Goal: Task Accomplishment & Management: Complete application form

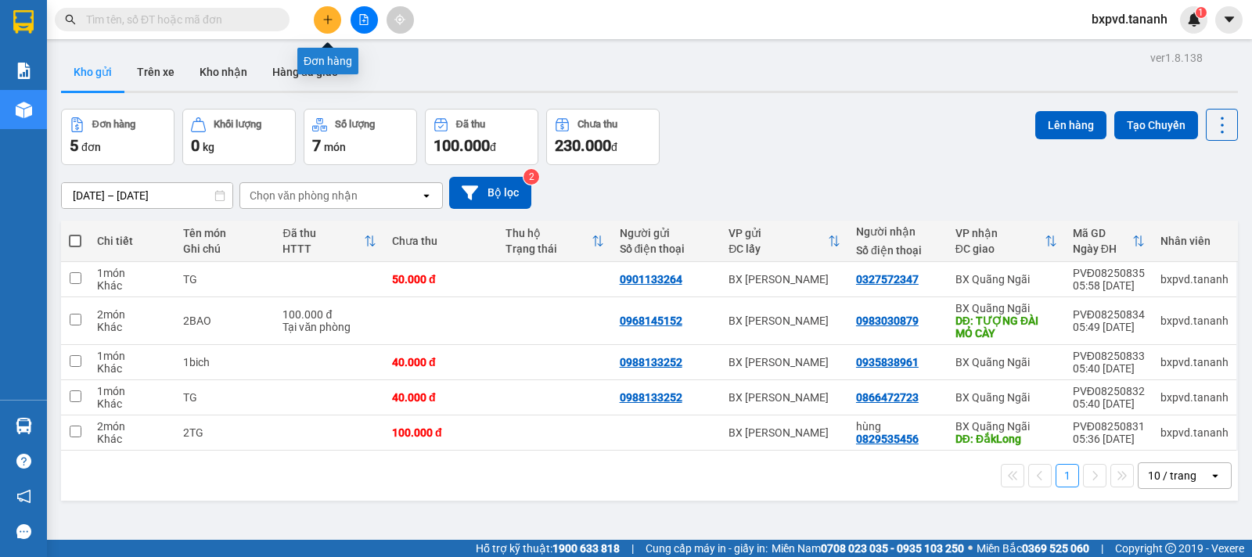
click at [323, 17] on icon "plus" at bounding box center [327, 19] width 11 height 11
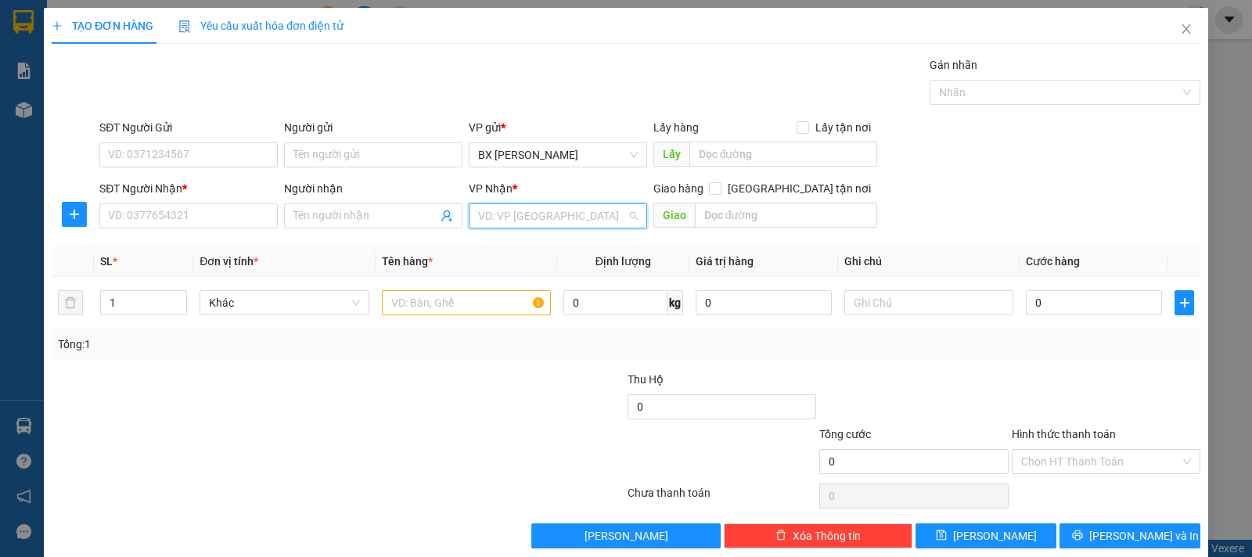
click at [545, 218] on input "search" at bounding box center [552, 215] width 149 height 23
type input "TƯ"
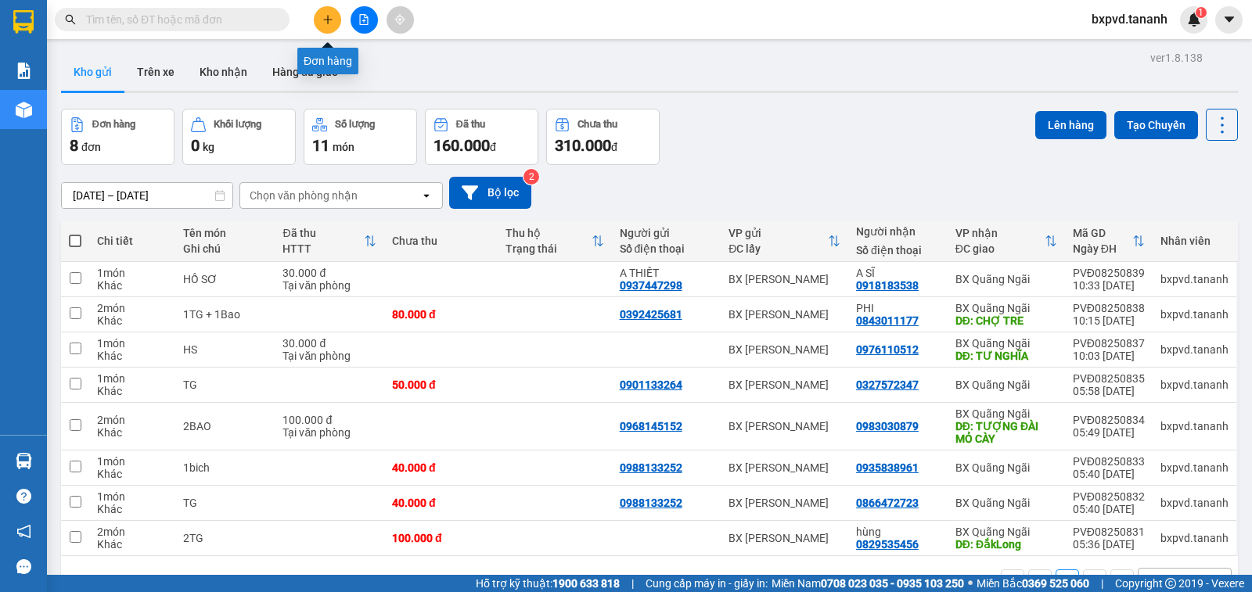
click at [324, 25] on button at bounding box center [327, 19] width 27 height 27
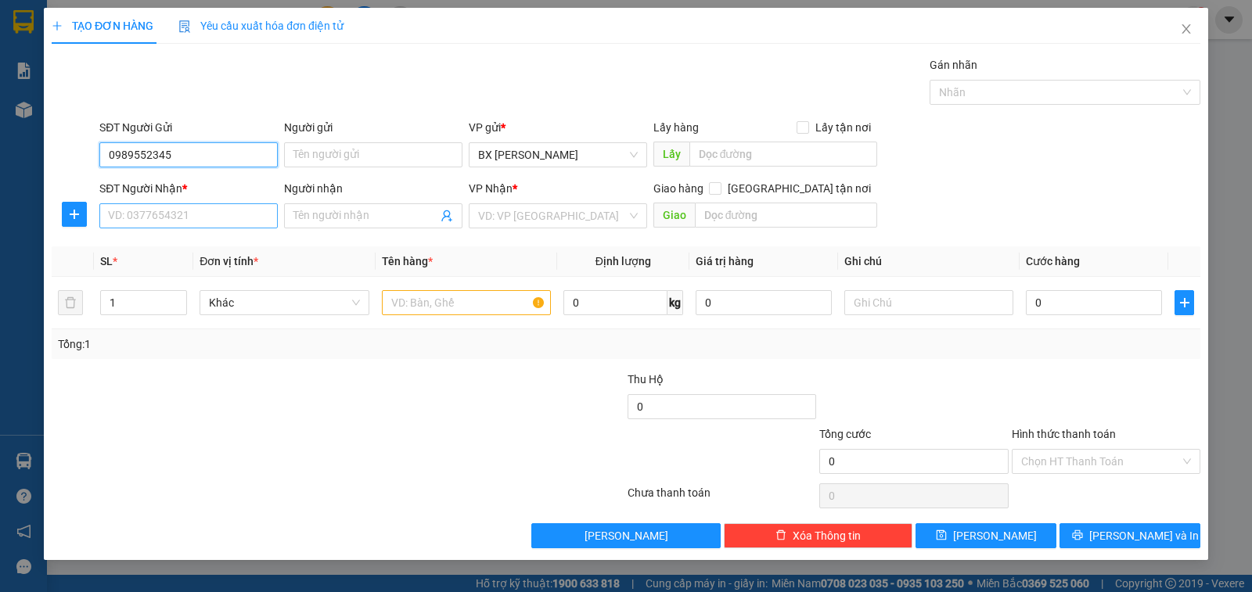
type input "0989552345"
click at [167, 222] on input "SĐT Người Nhận *" at bounding box center [188, 215] width 178 height 25
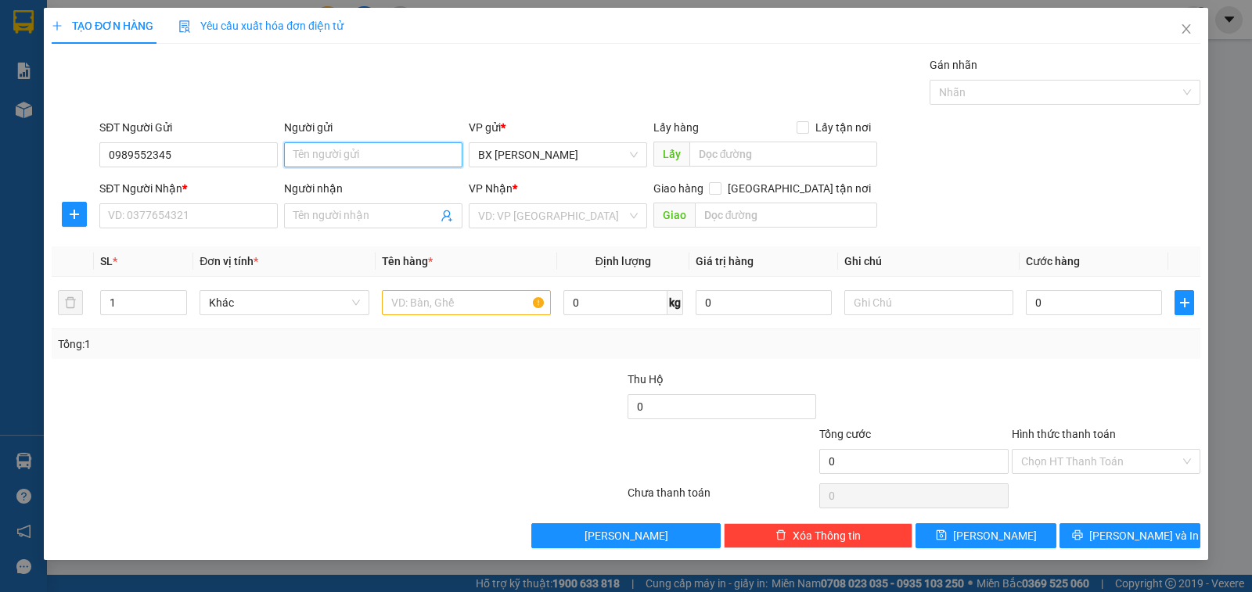
click at [376, 155] on input "Người gửi" at bounding box center [373, 154] width 178 height 25
click at [178, 214] on input "SĐT Người Nhận *" at bounding box center [188, 215] width 178 height 25
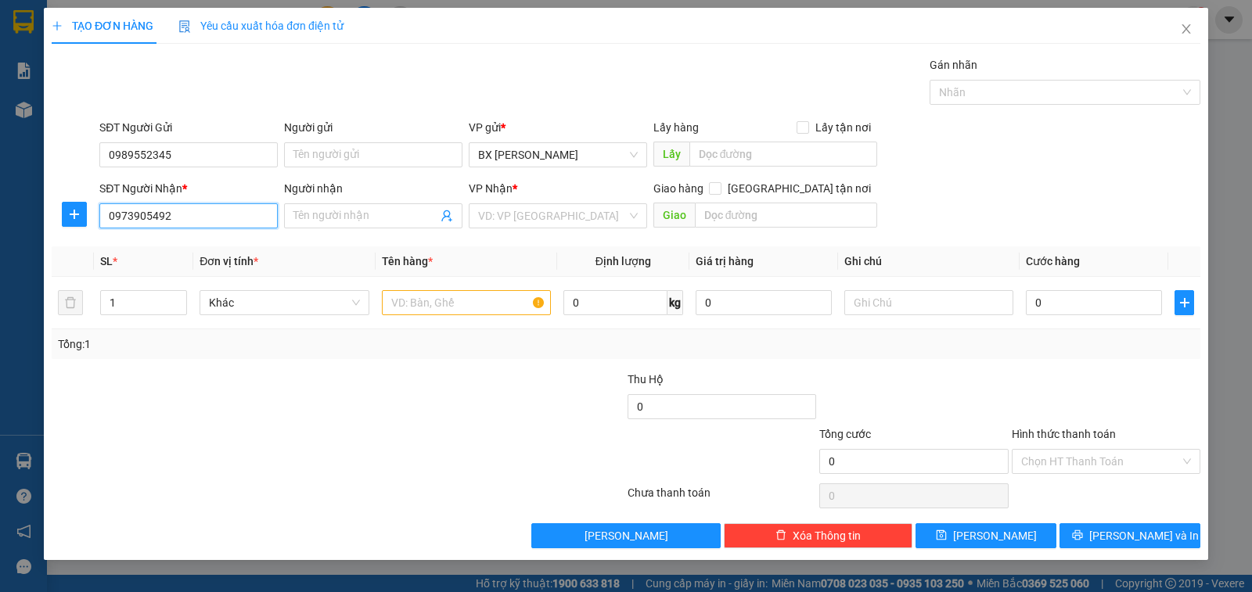
type input "0973905492"
click at [348, 202] on div "Người nhận" at bounding box center [373, 191] width 178 height 23
click at [331, 206] on span at bounding box center [373, 215] width 178 height 25
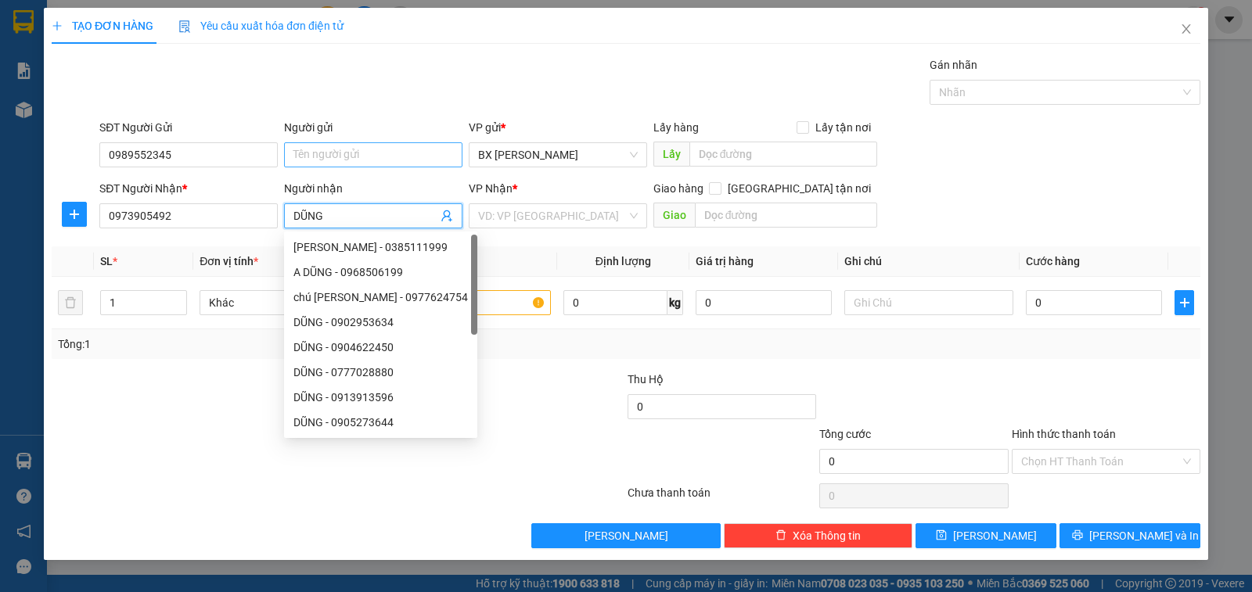
type input "DŨNG"
click at [347, 161] on input "Người gửi" at bounding box center [373, 154] width 178 height 25
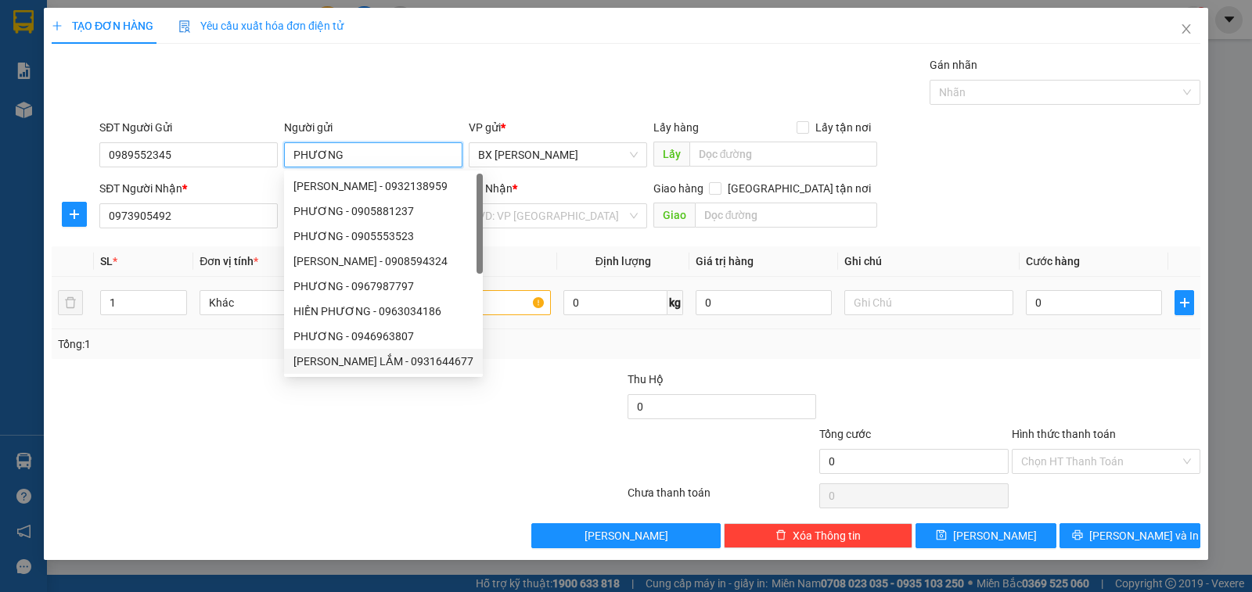
type input "PHƯƠNG"
click at [495, 308] on input "text" at bounding box center [466, 302] width 169 height 25
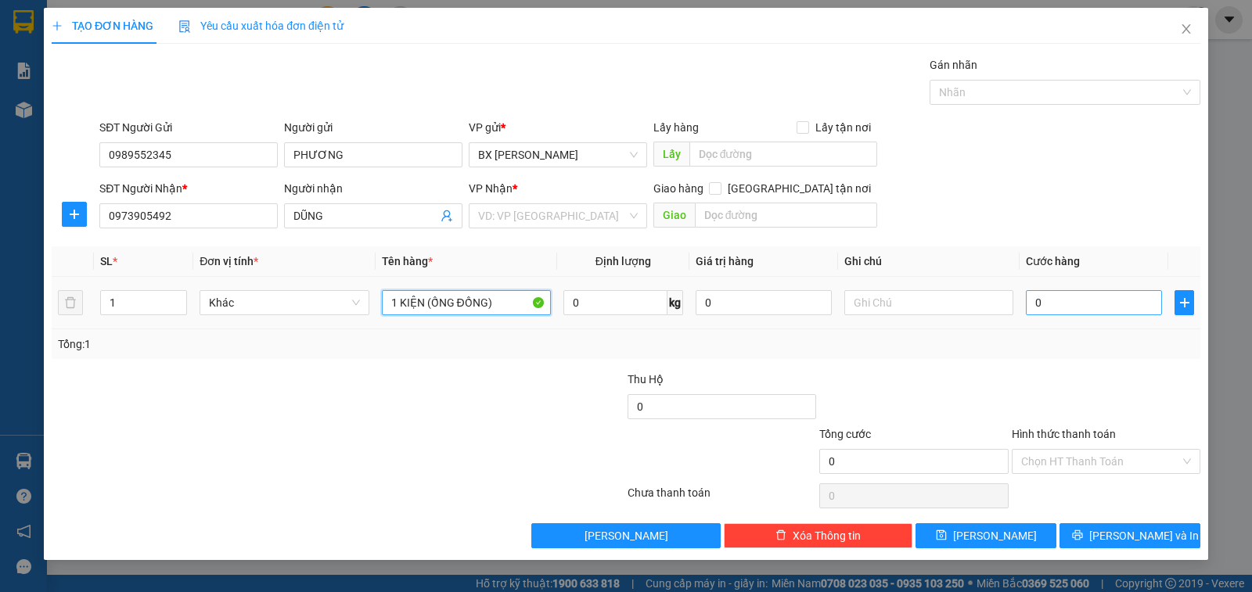
type input "1 KIỆN (ỐNG ĐỒNG)"
click at [1057, 301] on input "0" at bounding box center [1094, 302] width 136 height 25
type input "1"
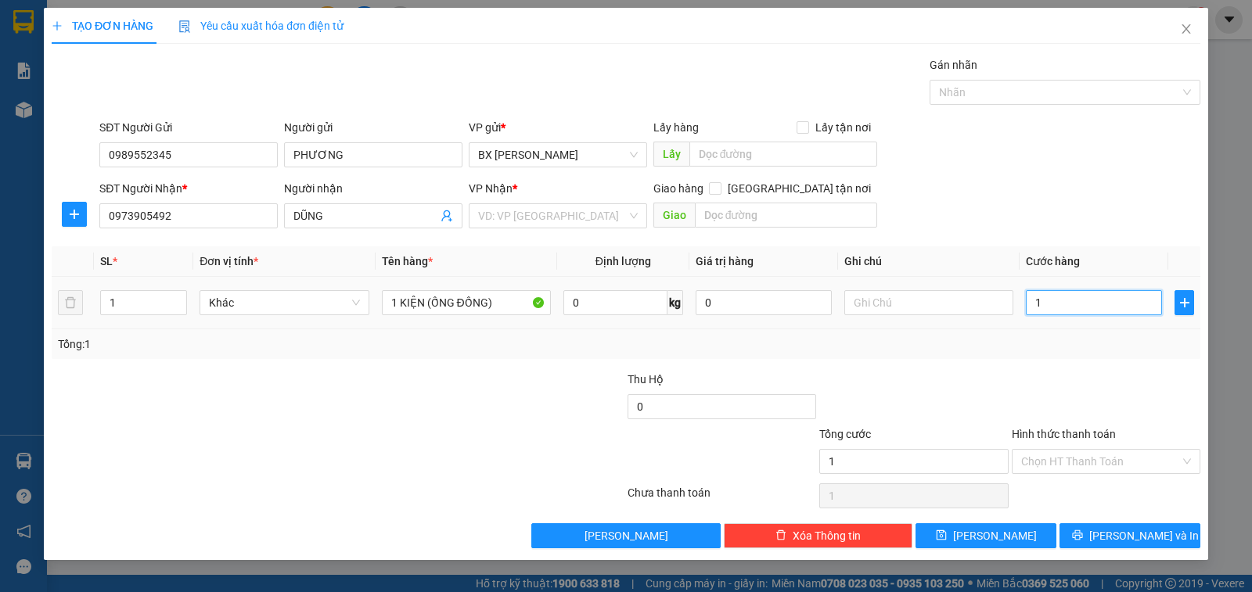
type input "10"
type input "100"
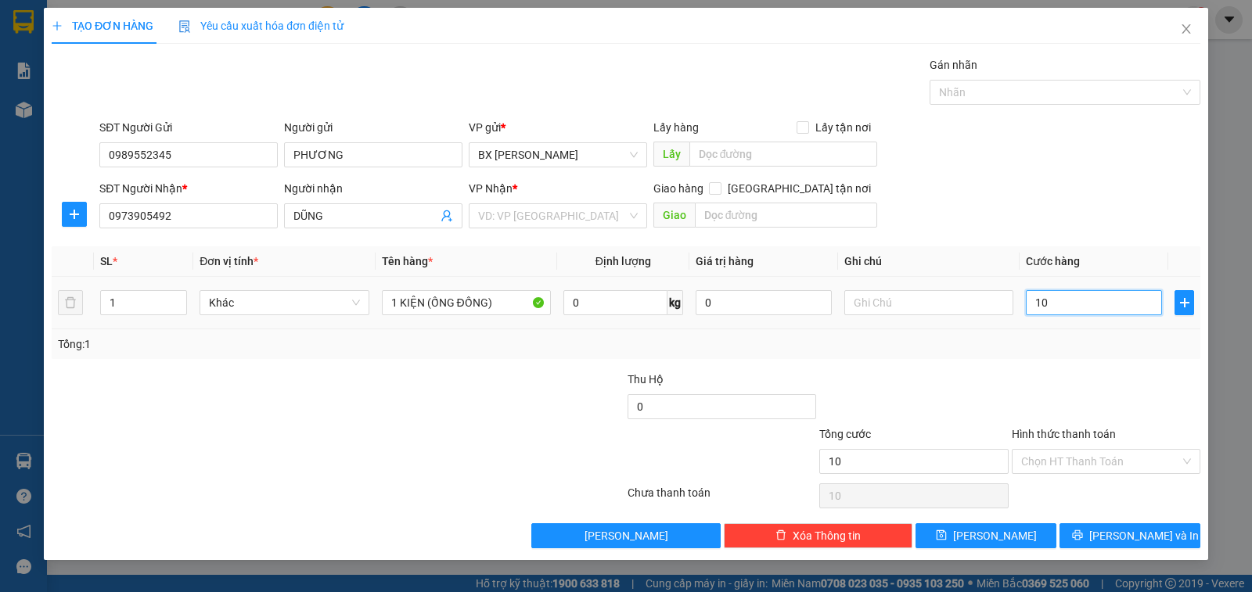
type input "100"
type input "100.000"
click at [1053, 455] on input "Hình thức thanh toán" at bounding box center [1100, 461] width 159 height 23
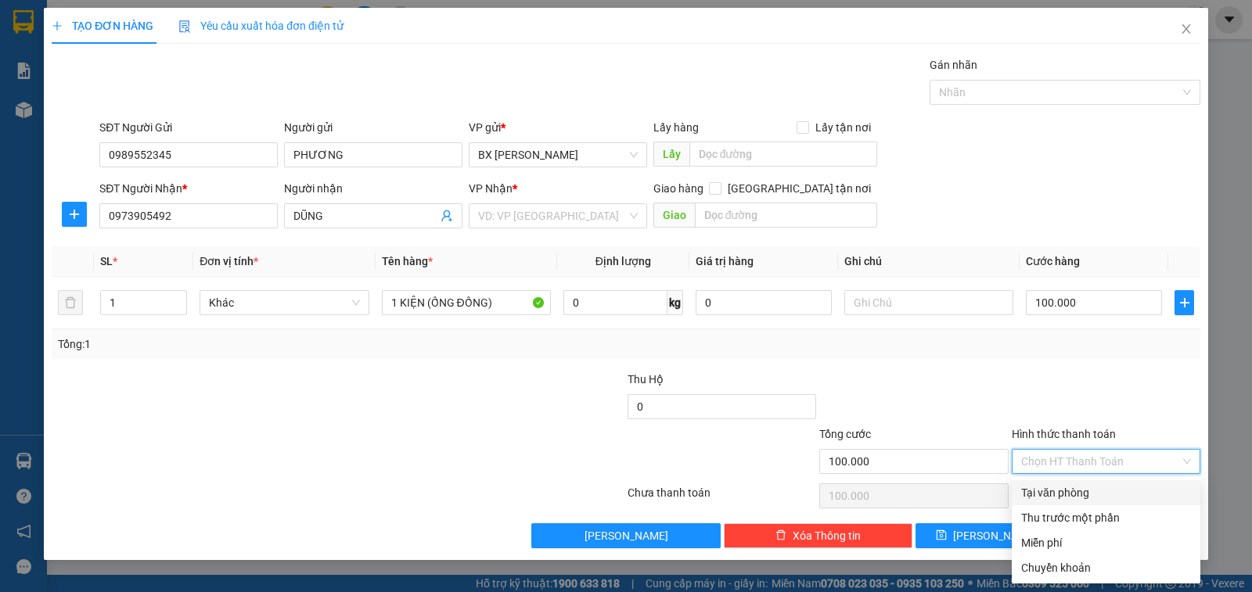
click at [1052, 497] on div "Tại văn phòng" at bounding box center [1106, 492] width 170 height 17
type input "0"
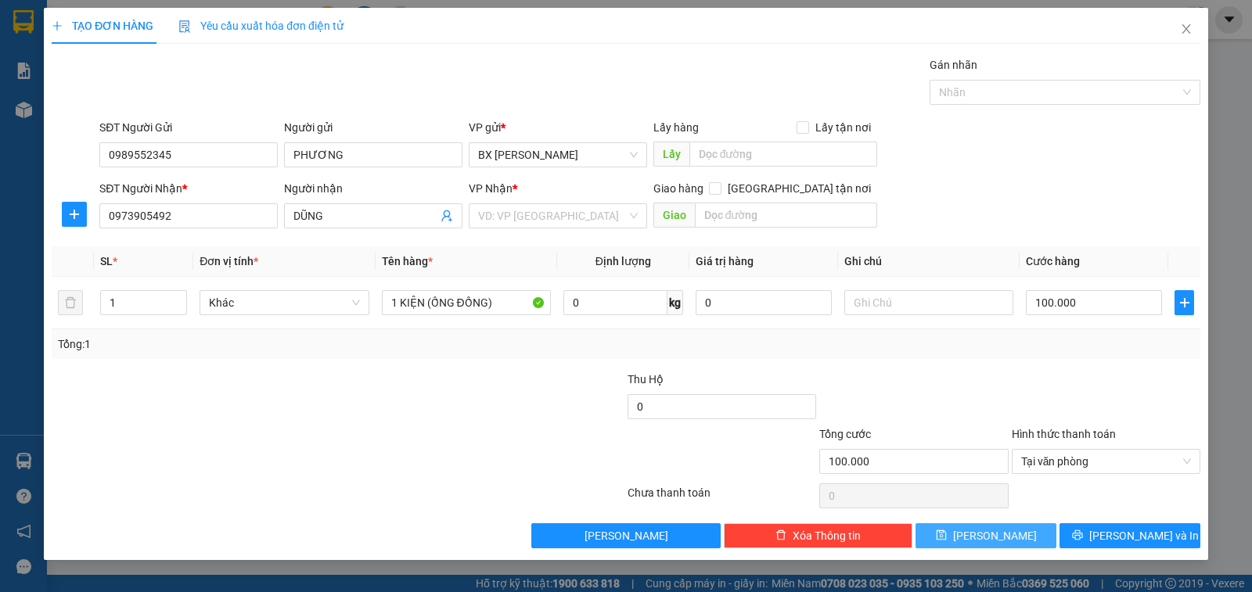
click at [1010, 527] on button "[PERSON_NAME]" at bounding box center [986, 536] width 141 height 25
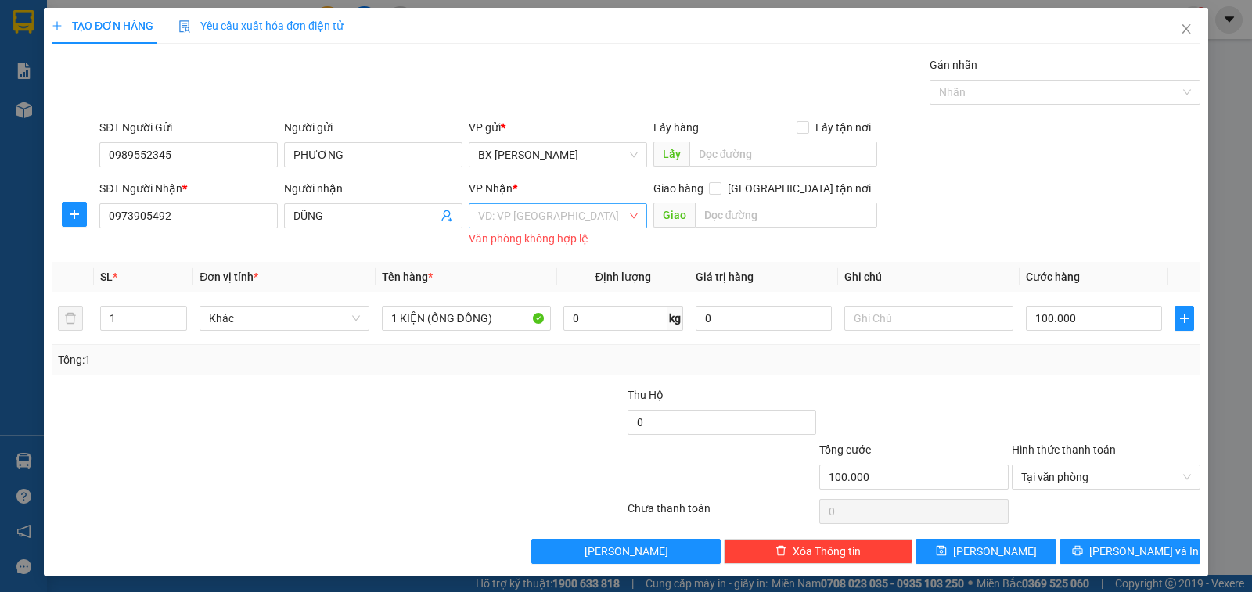
click at [597, 218] on input "search" at bounding box center [552, 215] width 149 height 23
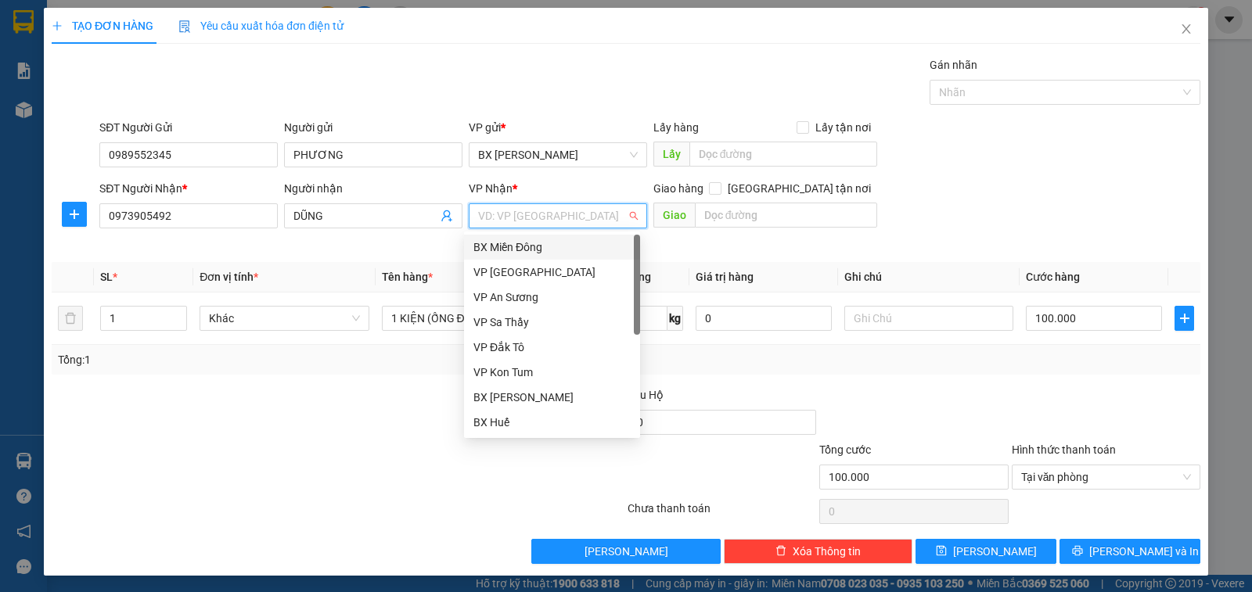
click at [558, 248] on div "BX Miền Đông" at bounding box center [552, 247] width 157 height 17
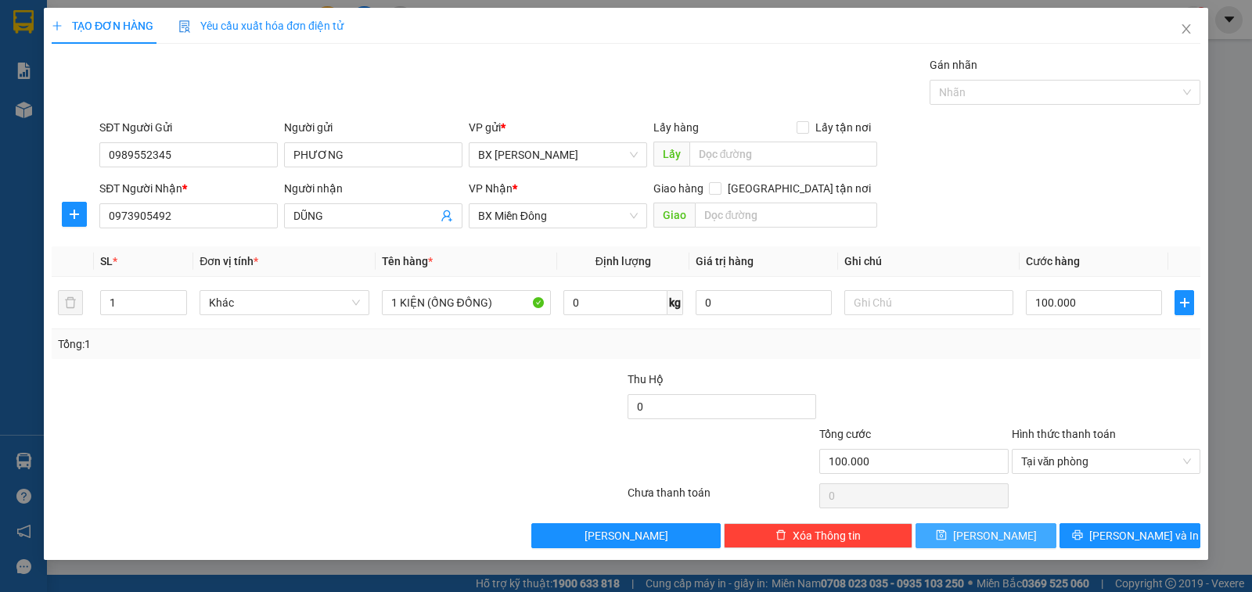
click at [946, 533] on icon "save" at bounding box center [941, 536] width 10 height 10
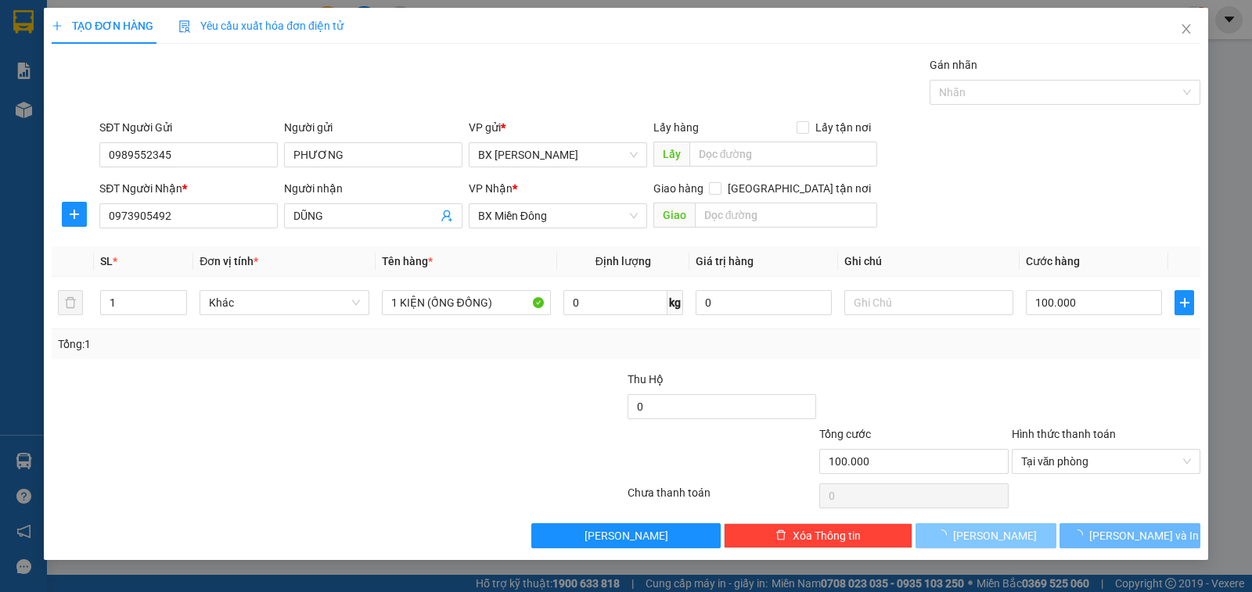
type input "0"
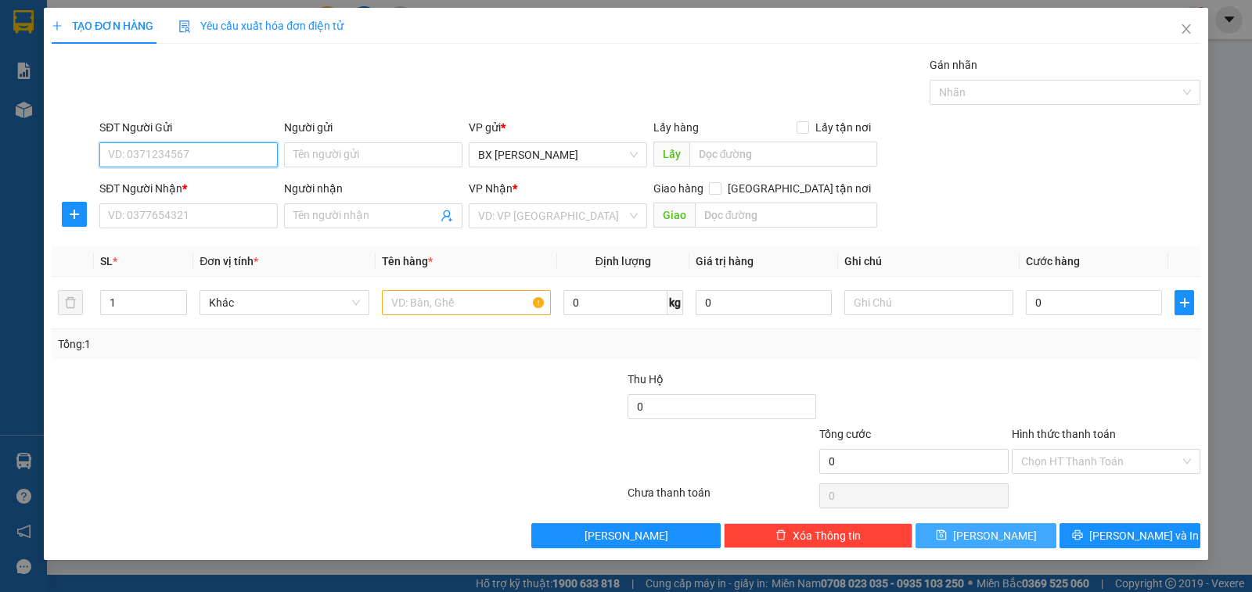
click at [211, 157] on input "SĐT Người Gửi" at bounding box center [188, 154] width 178 height 25
type input "0988109479"
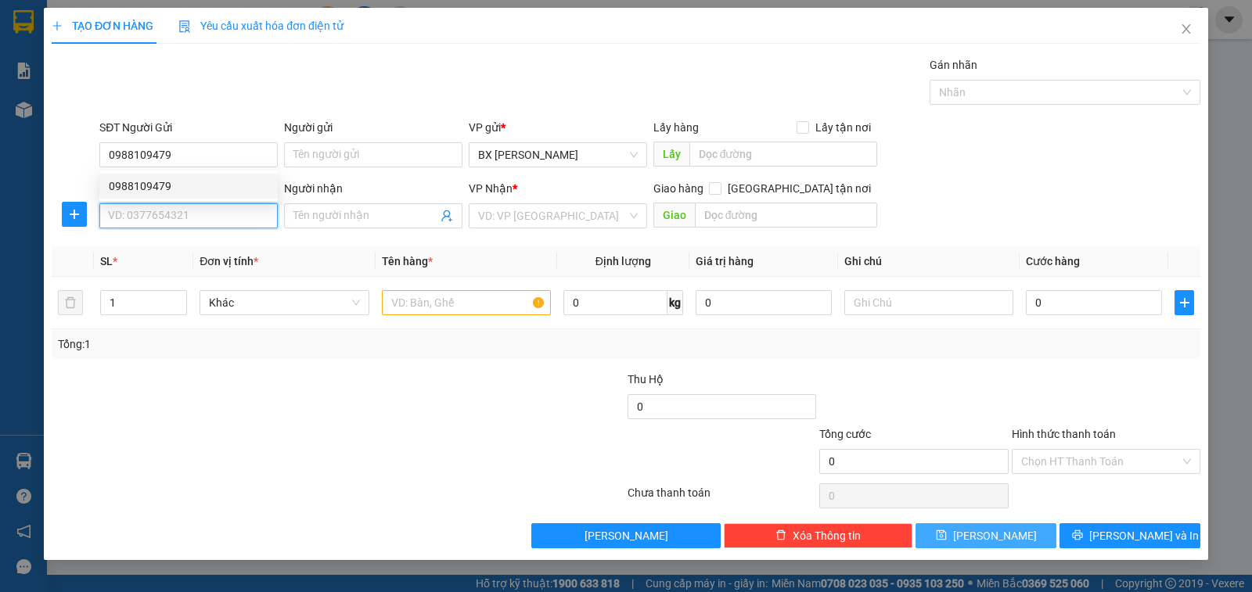
click at [150, 210] on input "SĐT Người Nhận *" at bounding box center [188, 215] width 178 height 25
type input "0907125753"
drag, startPoint x: 196, startPoint y: 246, endPoint x: 315, endPoint y: 240, distance: 119.1
click at [196, 248] on div "0907125753" at bounding box center [189, 247] width 160 height 17
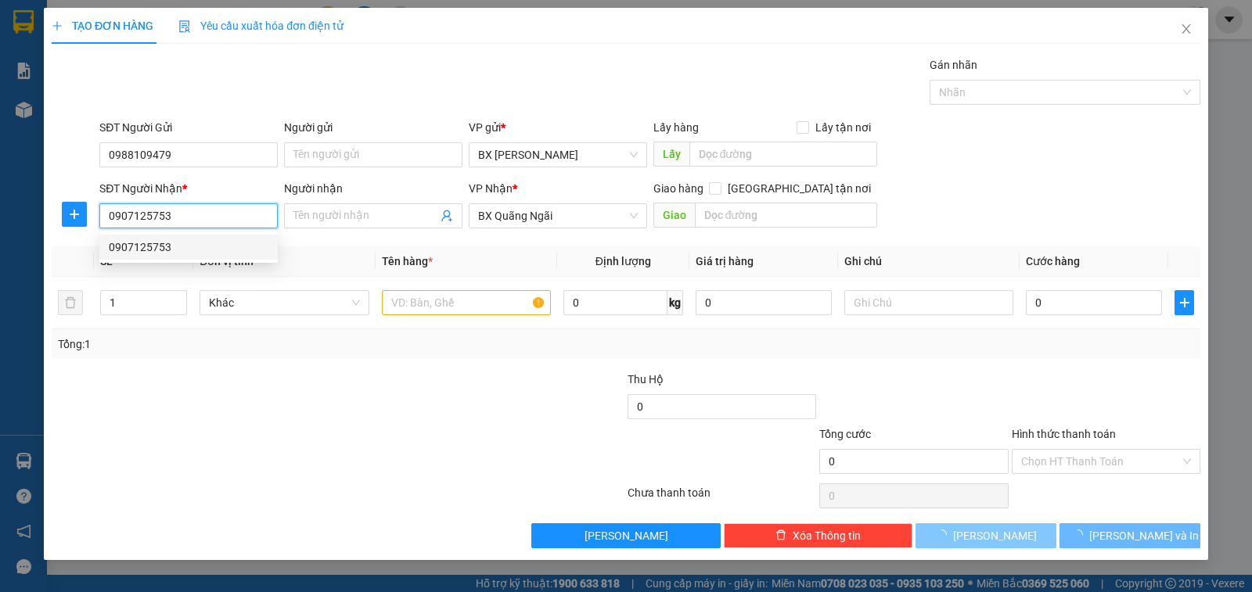
type input "100.000"
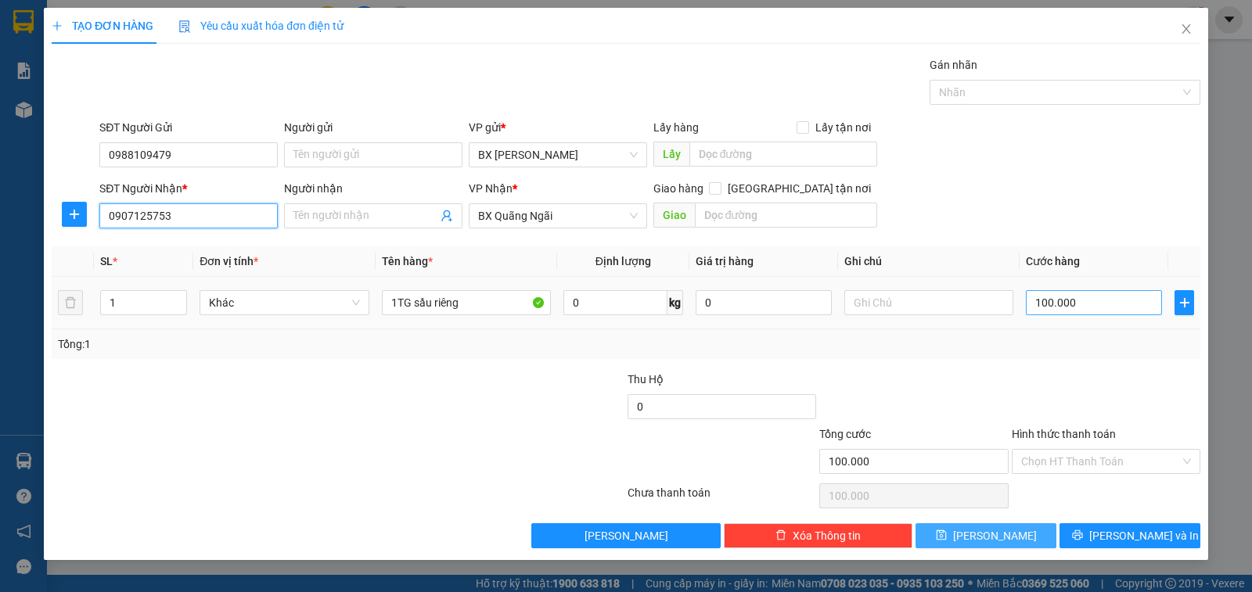
type input "0907125753"
type input "8"
type input "80"
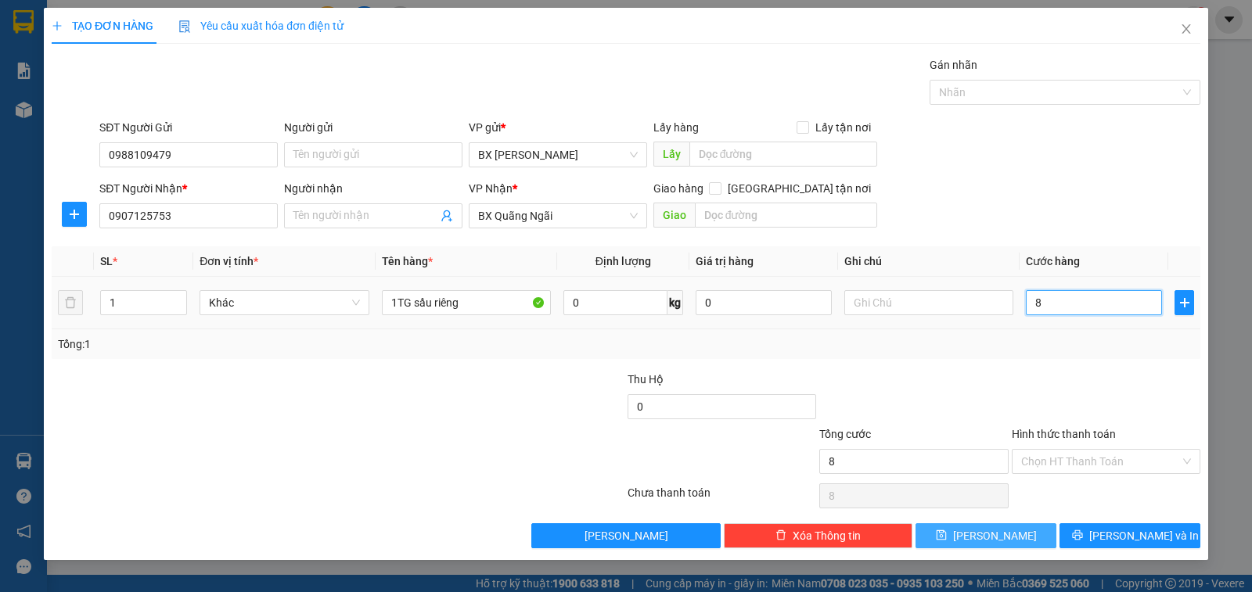
type input "80"
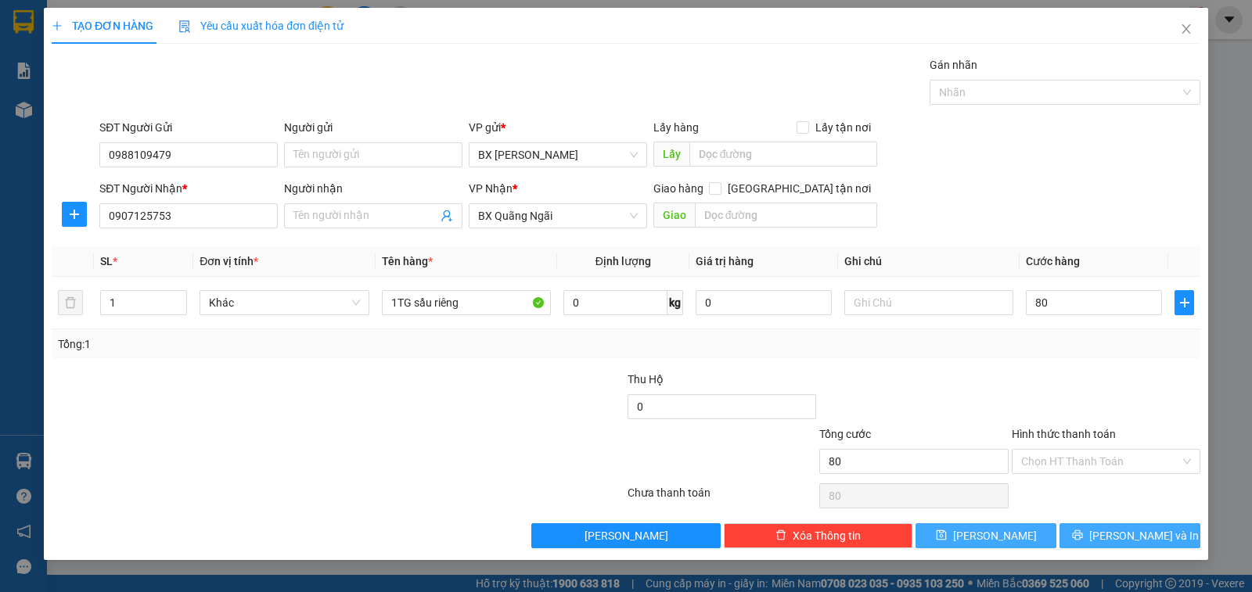
type input "80.000"
click at [1126, 530] on span "[PERSON_NAME] và In" at bounding box center [1145, 536] width 110 height 17
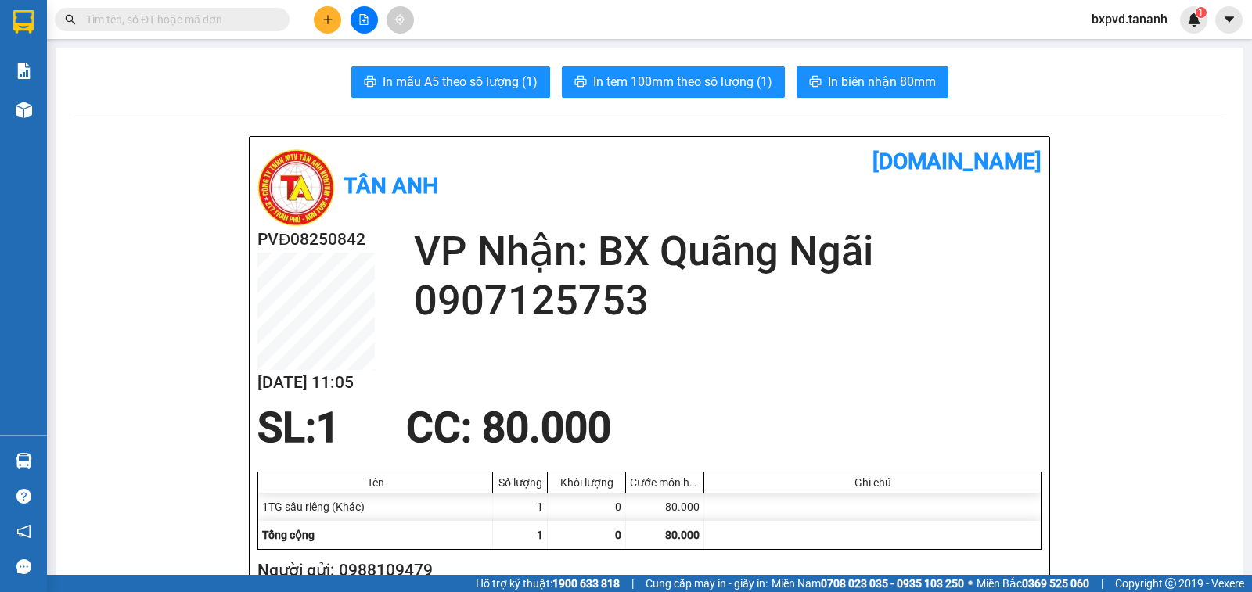
click at [103, 28] on span at bounding box center [172, 19] width 235 height 23
click at [110, 21] on input "text" at bounding box center [178, 19] width 185 height 17
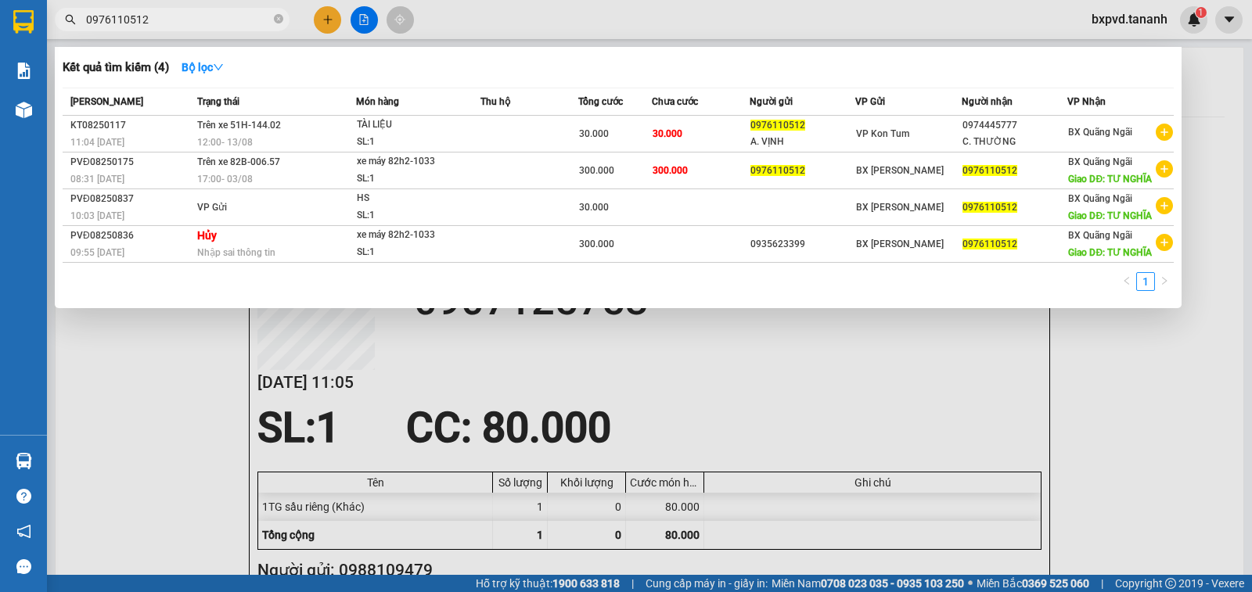
type input "0976110512"
drag, startPoint x: 131, startPoint y: 363, endPoint x: 188, endPoint y: 251, distance: 125.3
click at [132, 362] on div at bounding box center [626, 296] width 1252 height 592
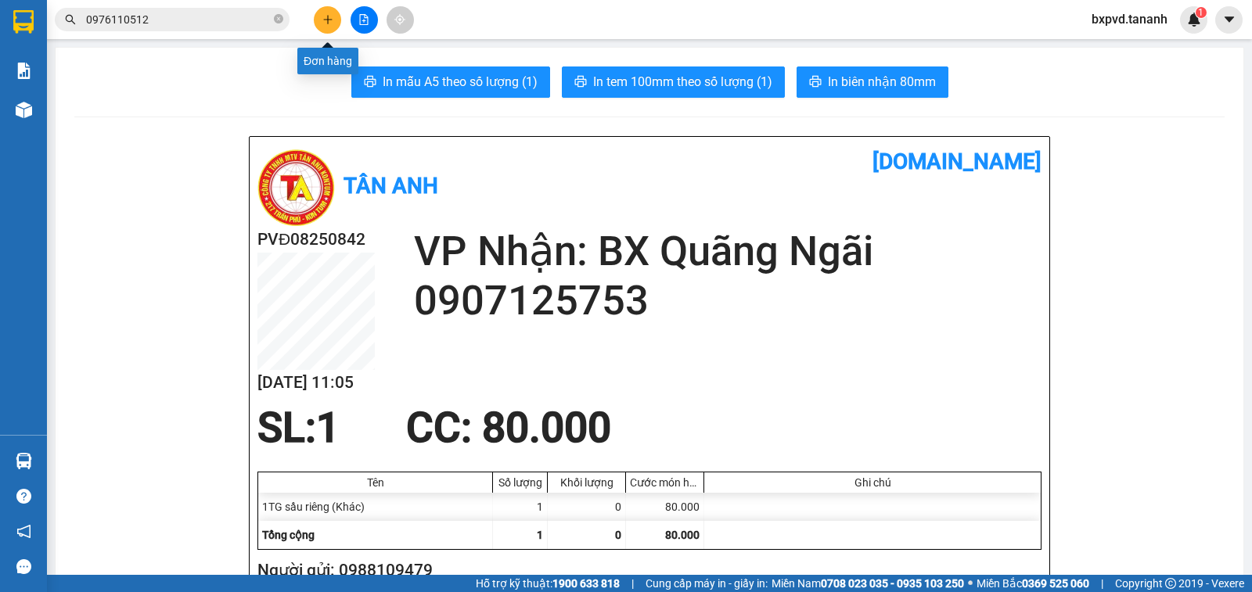
click at [332, 17] on icon "plus" at bounding box center [327, 19] width 11 height 11
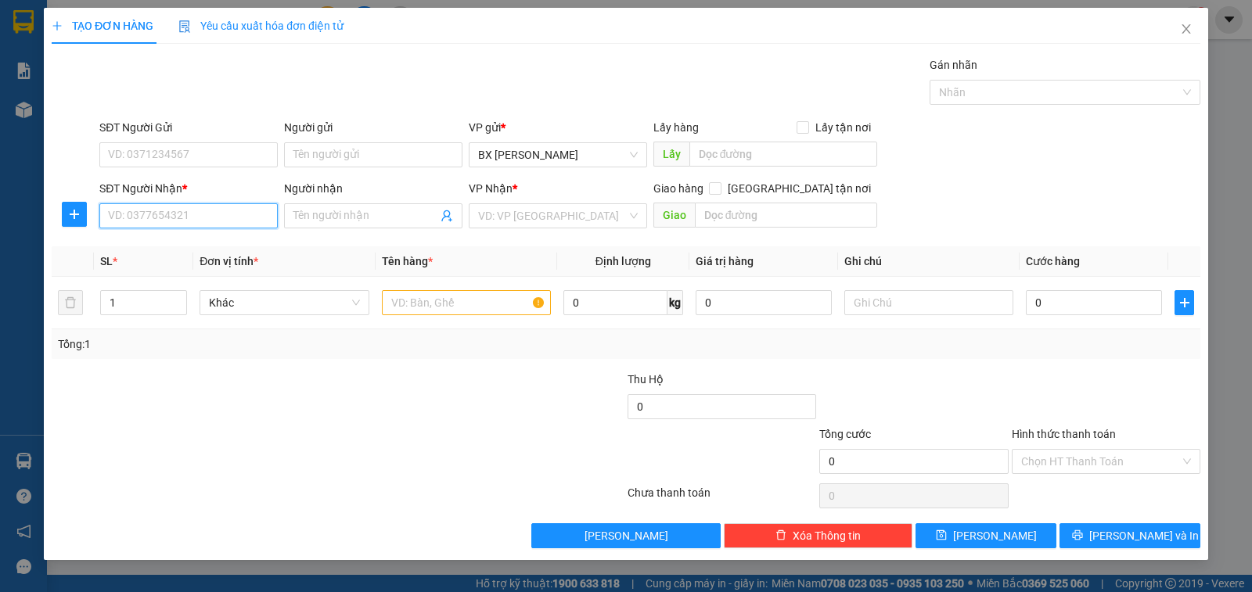
click at [155, 220] on input "SĐT Người Nhận *" at bounding box center [188, 215] width 178 height 25
type input "0383983167"
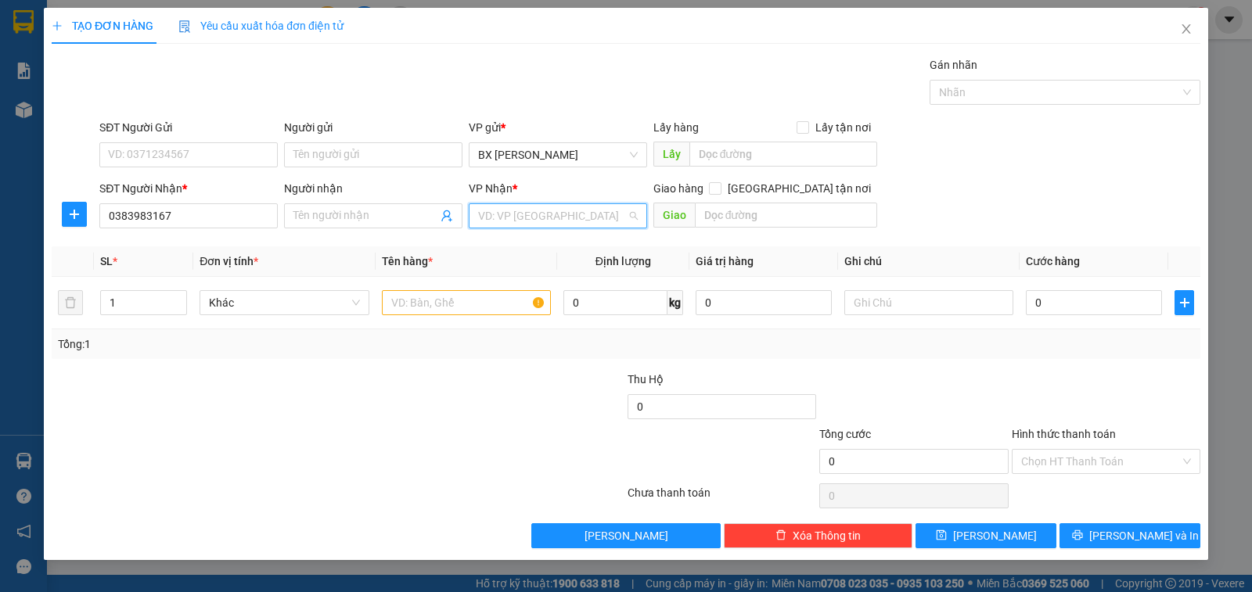
click at [509, 217] on input "search" at bounding box center [552, 215] width 149 height 23
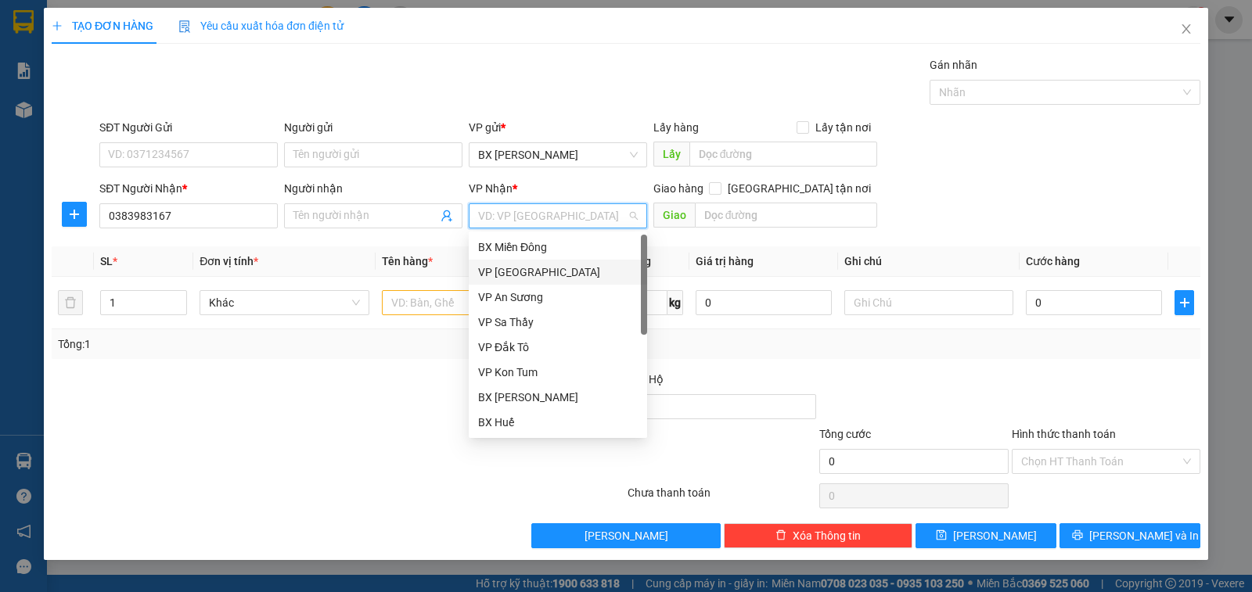
click at [549, 271] on div "VP [GEOGRAPHIC_DATA]" at bounding box center [558, 272] width 160 height 17
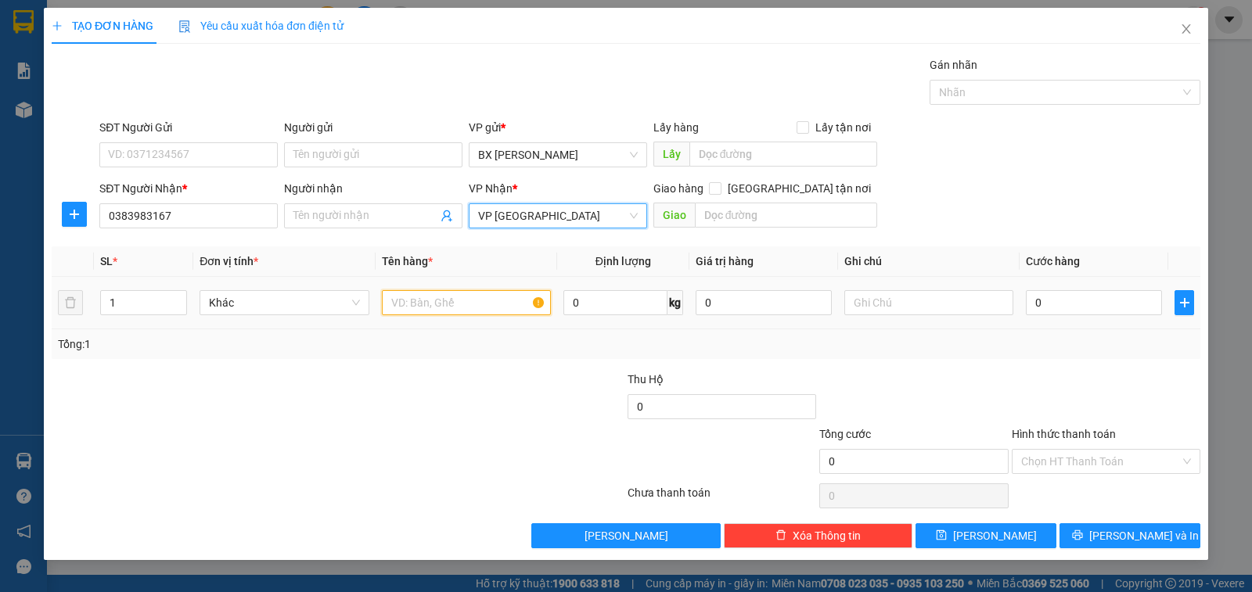
click at [450, 294] on input "text" at bounding box center [466, 302] width 169 height 25
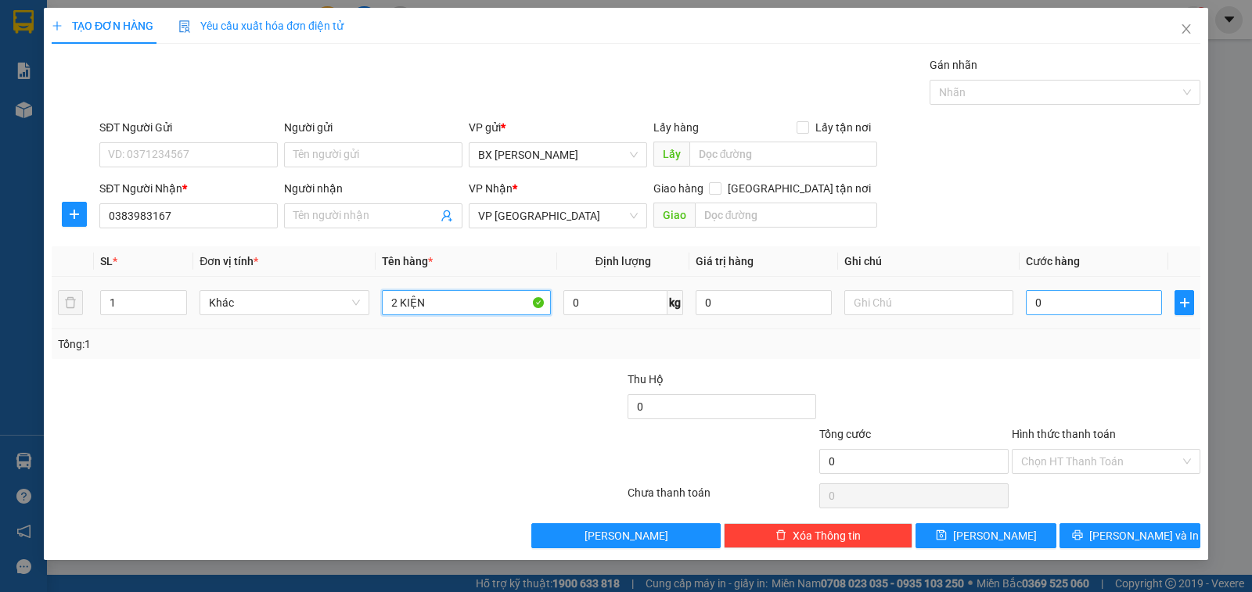
type input "2 KIỆN"
click at [1065, 310] on input "0" at bounding box center [1094, 302] width 136 height 25
type input "8"
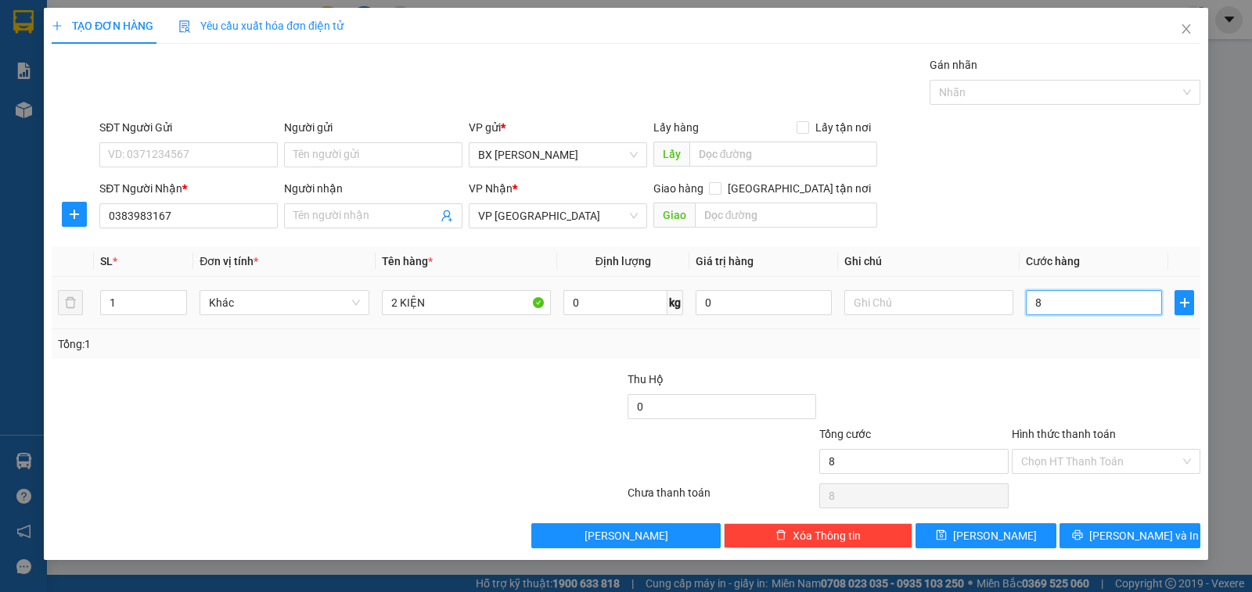
type input "80"
type input "80.000"
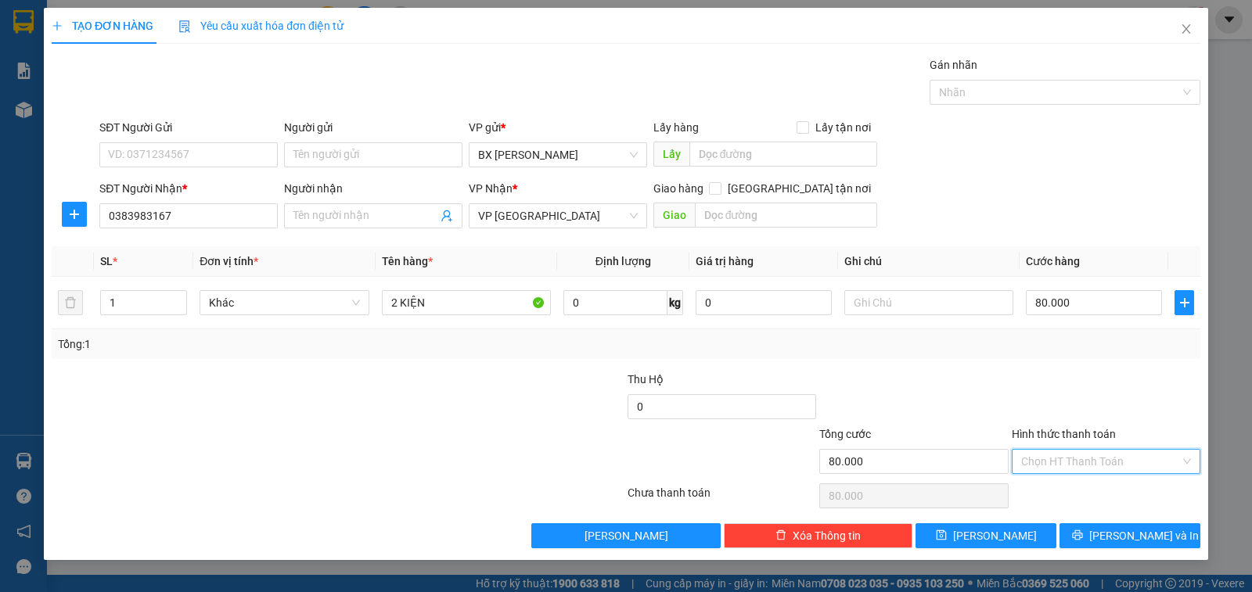
click at [1052, 466] on input "Hình thức thanh toán" at bounding box center [1100, 461] width 159 height 23
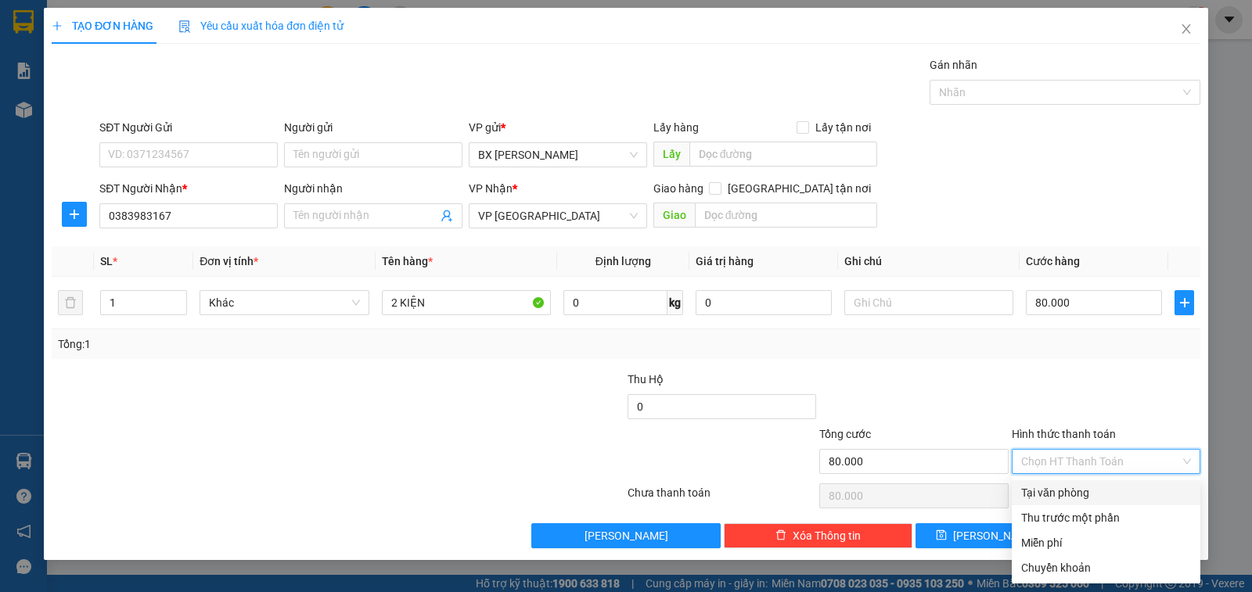
click at [1047, 495] on div "Tại văn phòng" at bounding box center [1106, 492] width 170 height 17
type input "0"
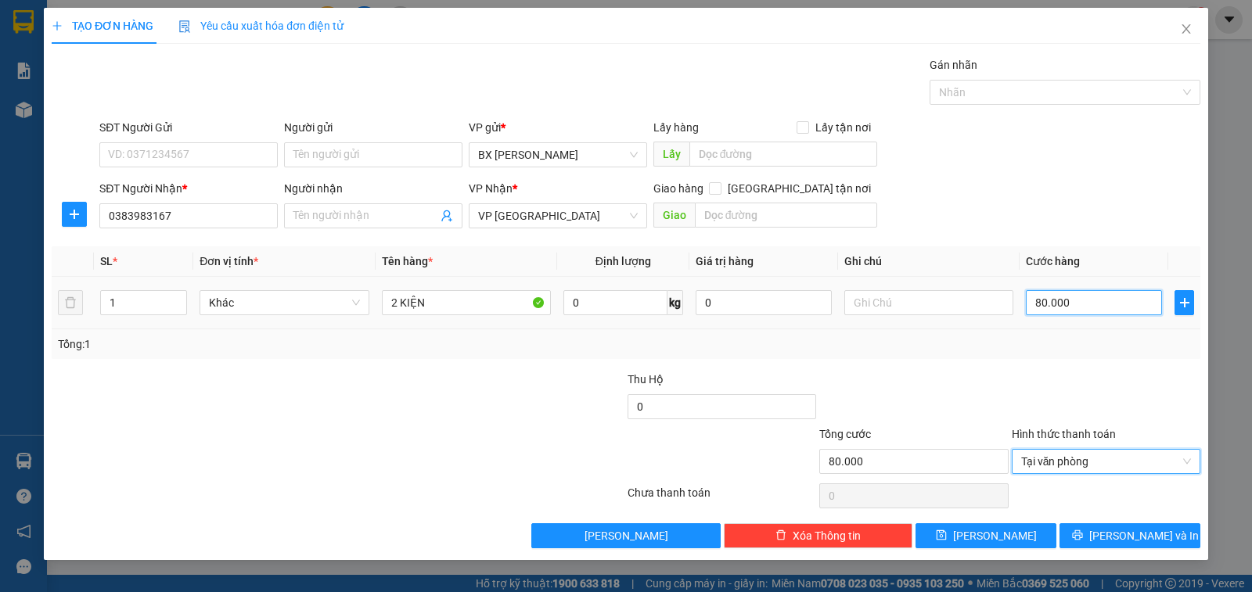
click at [1053, 295] on input "80.000" at bounding box center [1094, 302] width 136 height 25
type input "1"
type input "10"
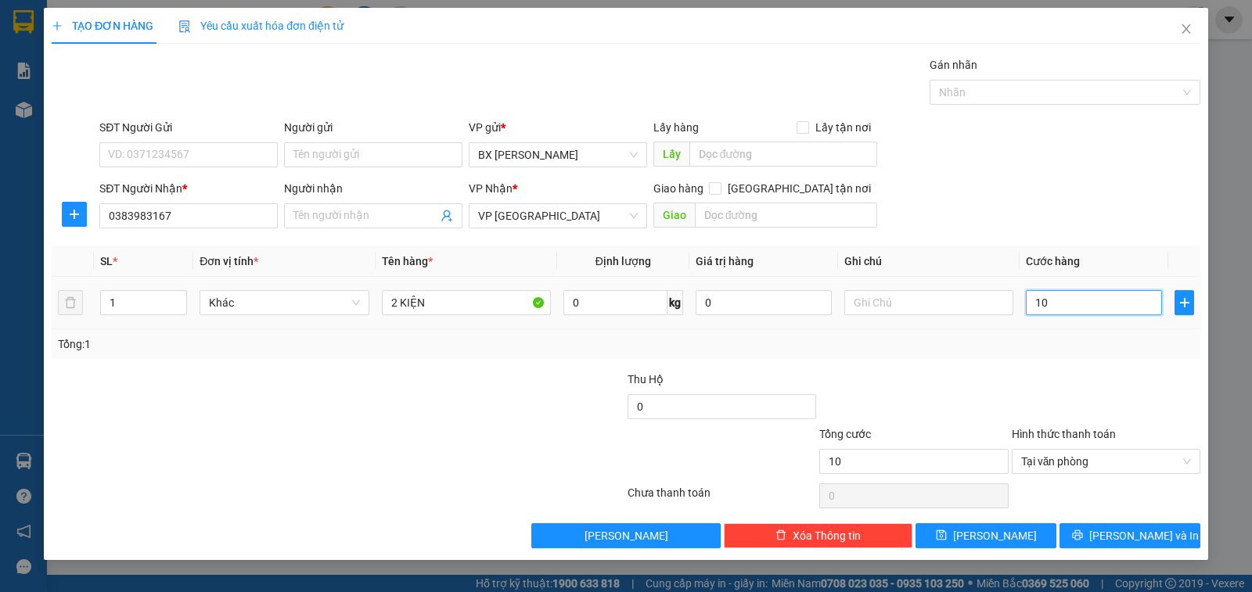
type input "100"
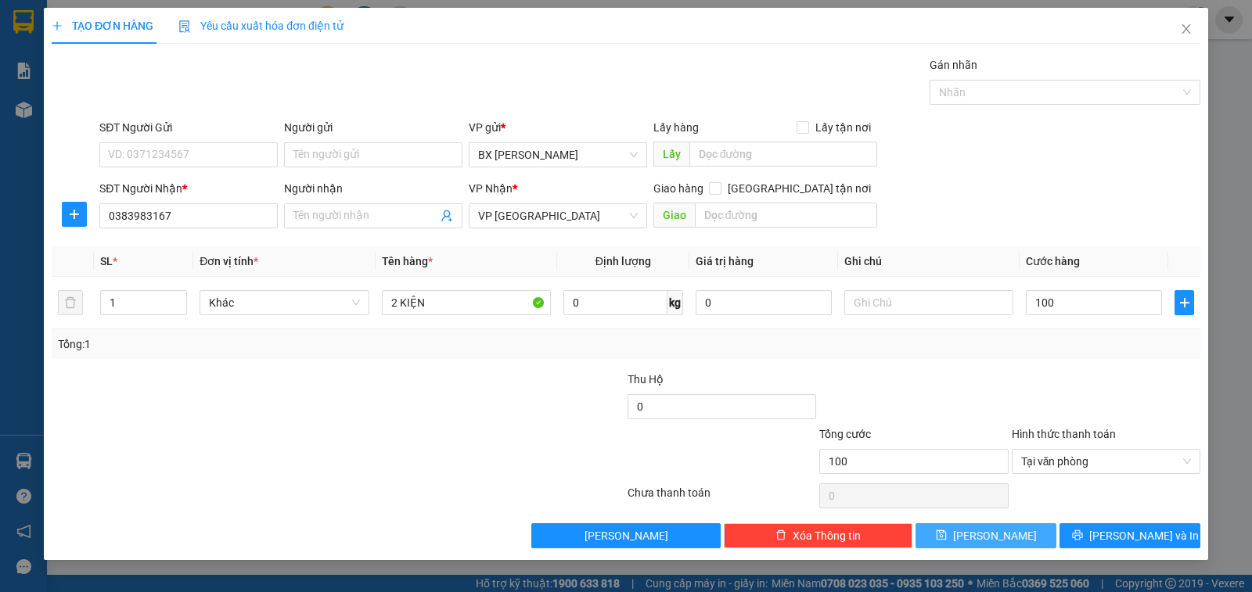
type input "100.000"
click at [1026, 533] on button "[PERSON_NAME]" at bounding box center [986, 536] width 141 height 25
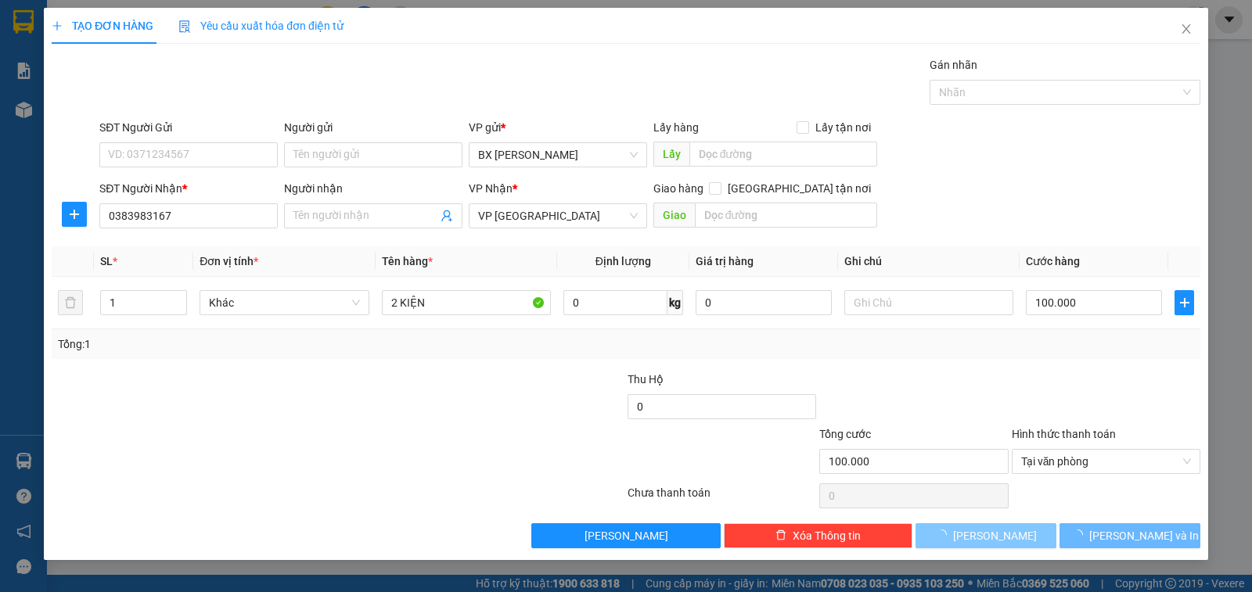
type input "0"
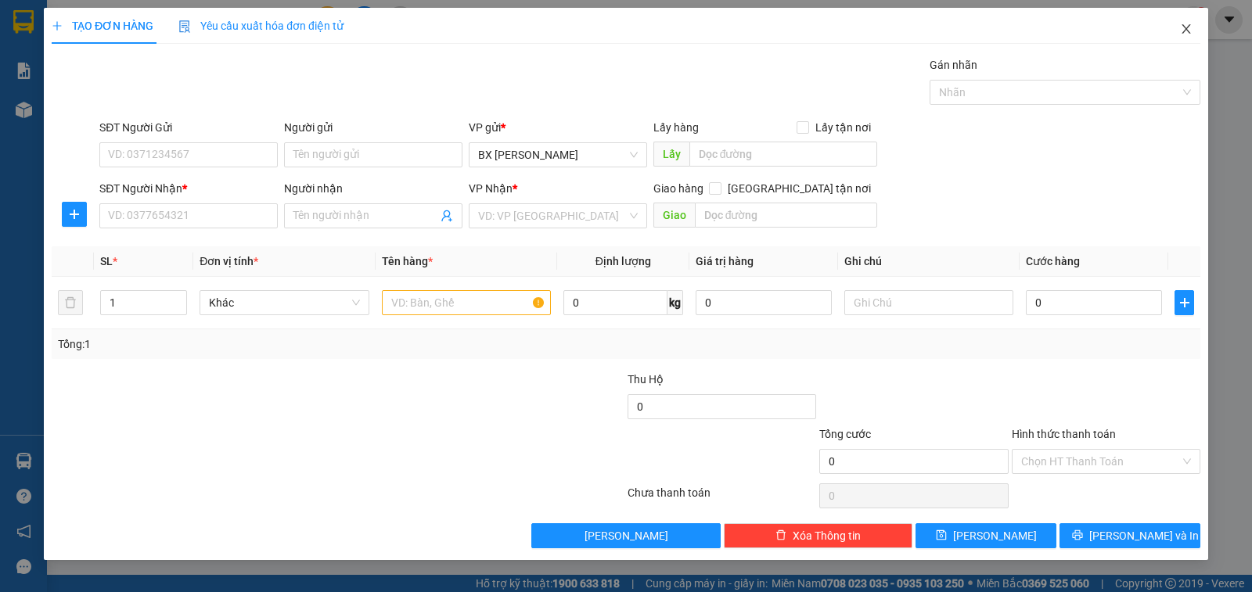
click at [1188, 25] on icon "close" at bounding box center [1186, 29] width 13 height 13
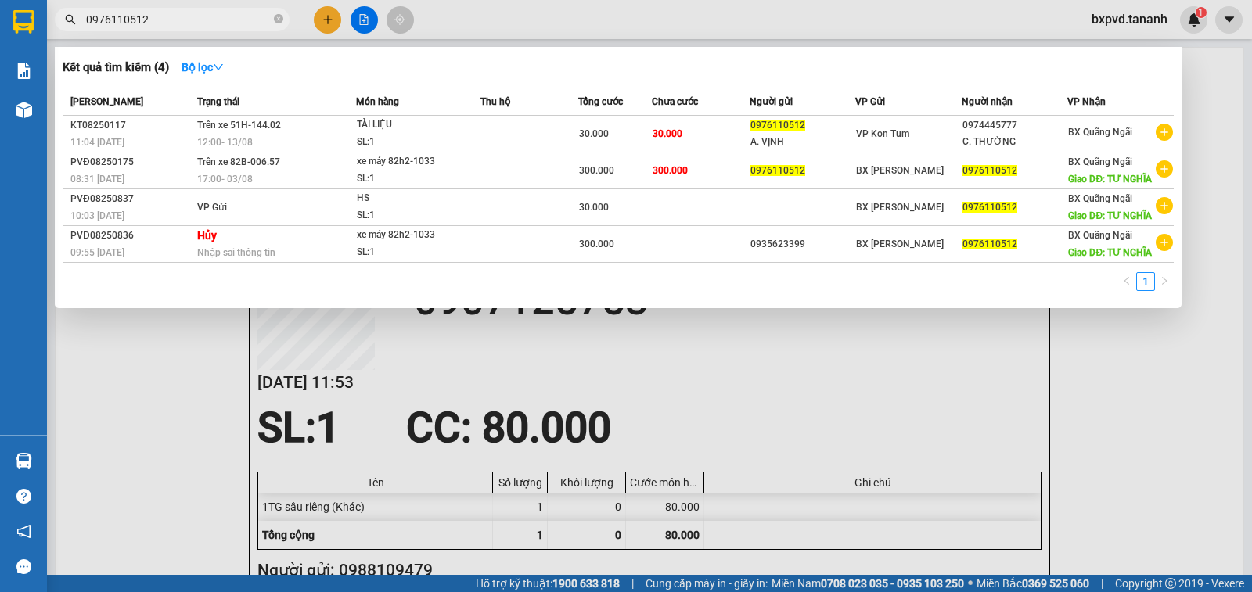
drag, startPoint x: 161, startPoint y: 13, endPoint x: 0, endPoint y: -16, distance: 163.8
click at [0, 0] on html "Kết quả tìm kiếm ( 4 ) Bộ lọc Mã ĐH Trạng thái Món hàng Thu hộ Tổng cước Chưa c…" at bounding box center [626, 296] width 1252 height 592
type input "093562468"
